Goal: Information Seeking & Learning: Learn about a topic

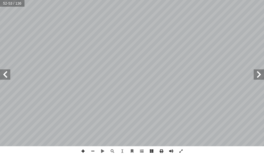
click at [82, 149] on span at bounding box center [83, 152] width 10 height 10
click at [91, 140] on div "ت: ْ م َّ ل َ ع َ ت ْ ن أ ا َ د ْ ع َ ب ة. َ دين َ م ْ ل ِ ل ً ا ّ عام ً فا ْ ص…" at bounding box center [132, 78] width 264 height 156
click at [93, 151] on span at bounding box center [93, 152] width 10 height 10
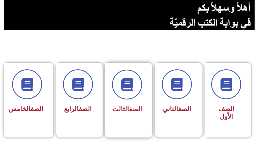
scroll to position [103, 0]
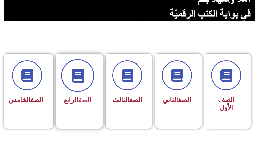
click at [78, 89] on span at bounding box center [77, 75] width 33 height 33
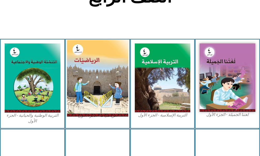
scroll to position [155, 0]
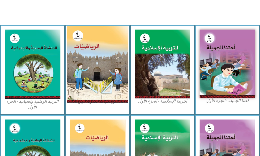
click at [96, 71] on img at bounding box center [97, 64] width 61 height 77
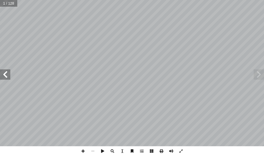
click at [261, 73] on span at bounding box center [259, 75] width 10 height 10
click at [7, 74] on span at bounding box center [5, 75] width 10 height 10
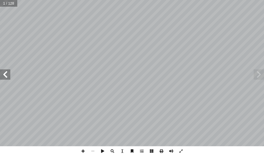
click at [7, 74] on span at bounding box center [5, 75] width 10 height 10
